Goal: Navigation & Orientation: Find specific page/section

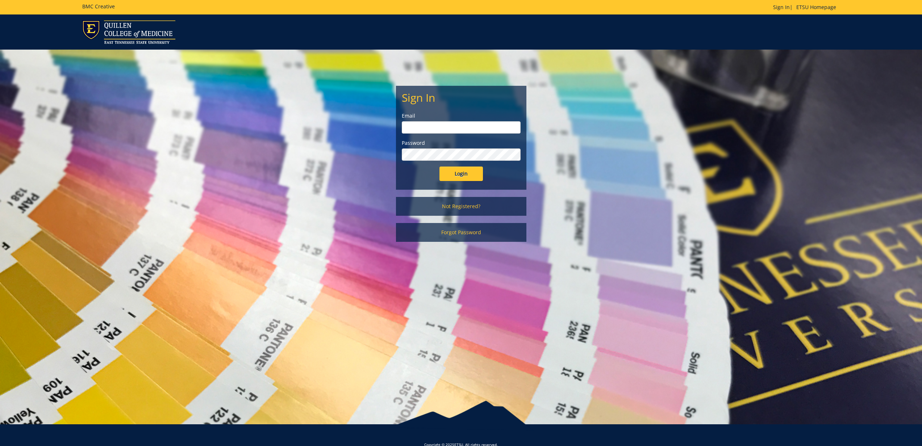
type input "[EMAIL_ADDRESS][DOMAIN_NAME]"
click at [469, 175] on input "Login" at bounding box center [460, 174] width 43 height 14
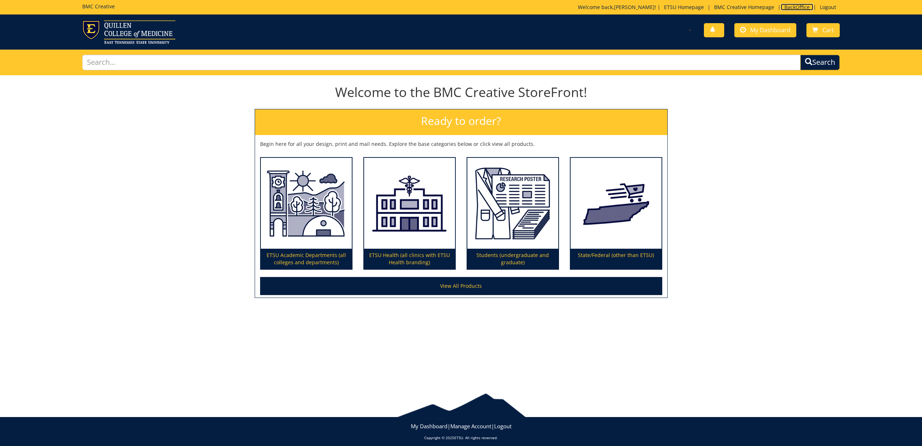
click at [807, 10] on link "BackOffice" at bounding box center [797, 7] width 33 height 7
